Goal: Task Accomplishment & Management: Manage account settings

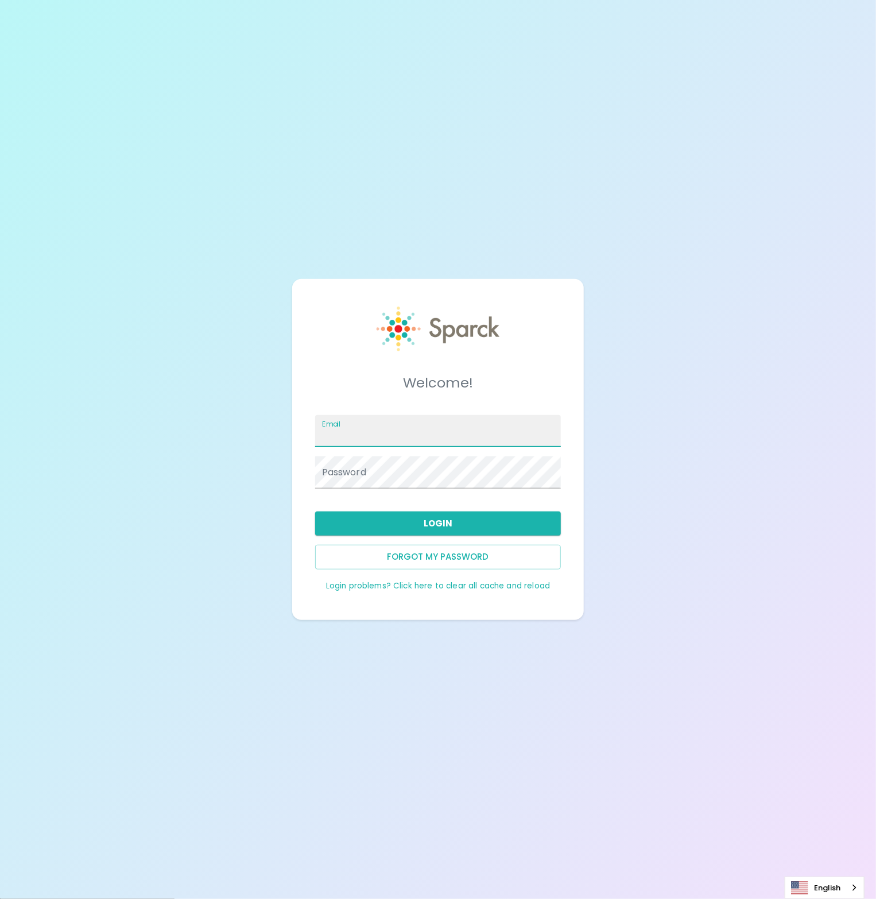
click at [476, 437] on input "Email" at bounding box center [438, 431] width 246 height 32
type input "[PERSON_NAME][EMAIL_ADDRESS][PERSON_NAME][DOMAIN_NAME]"
click at [553, 471] on span at bounding box center [554, 472] width 9 height 9
click at [472, 517] on button "Login" at bounding box center [438, 523] width 246 height 24
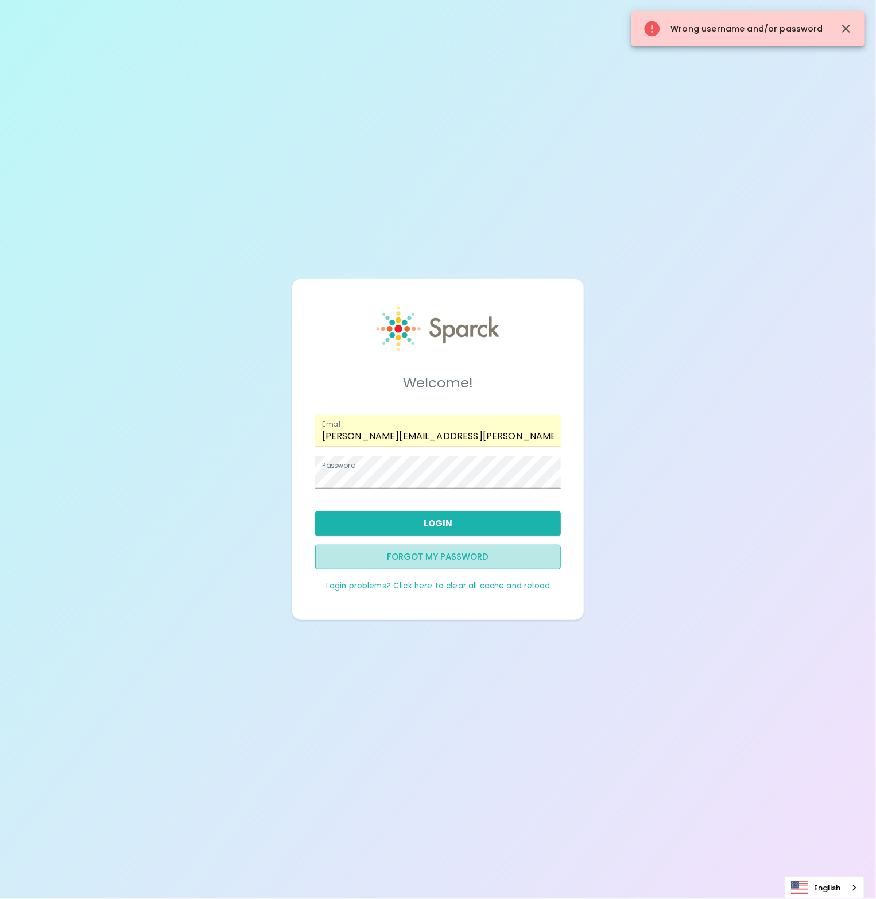
click at [475, 565] on button "Forgot my password" at bounding box center [438, 557] width 246 height 24
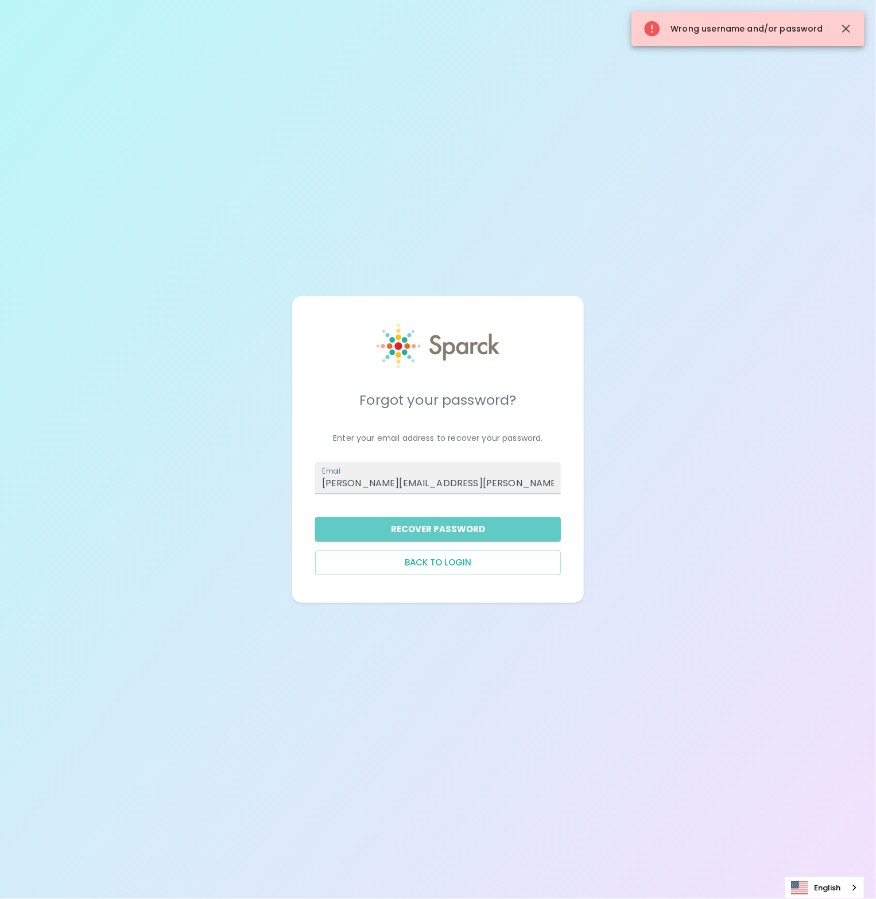
click at [384, 519] on button "Recover Password" at bounding box center [438, 529] width 246 height 24
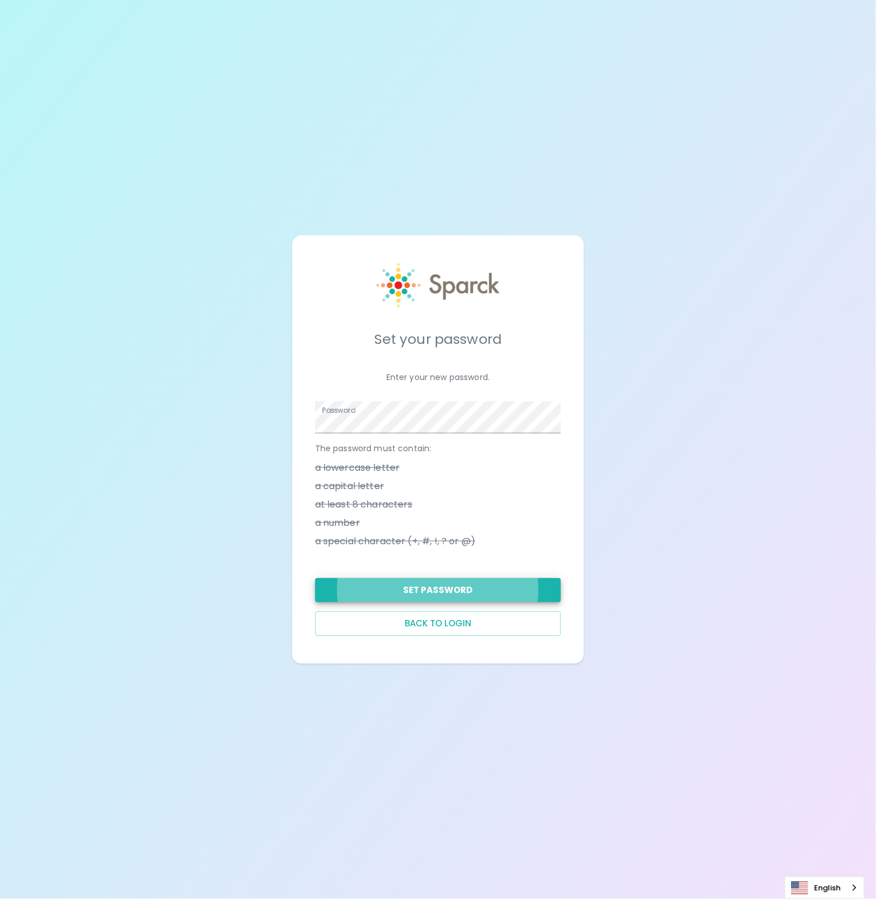
click at [315, 578] on button "Set Password" at bounding box center [438, 590] width 246 height 24
